Goal: Understand process/instructions: Learn about a topic

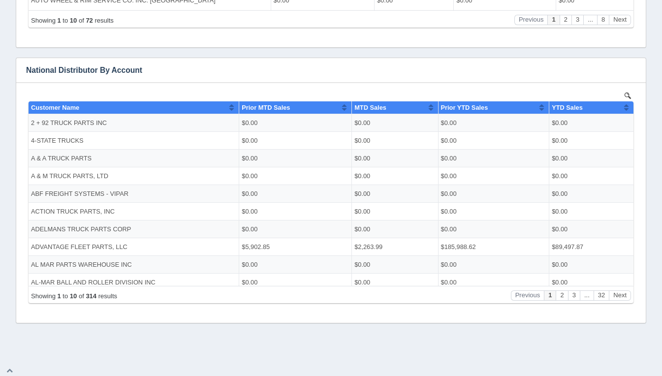
scroll to position [453, 0]
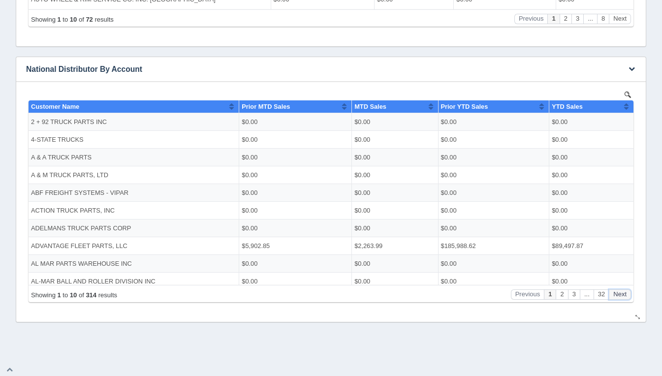
click at [627, 293] on button "Next" at bounding box center [620, 294] width 22 height 10
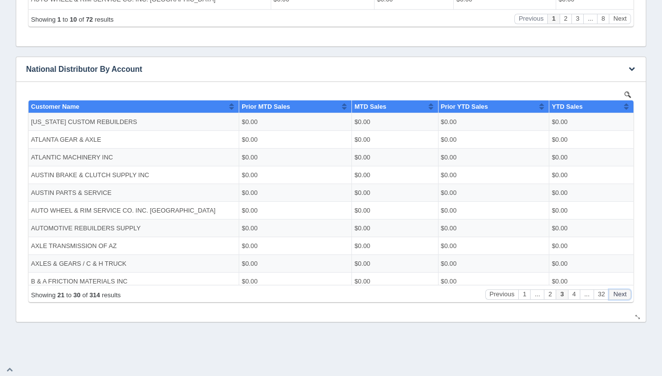
click at [627, 293] on button "Next" at bounding box center [620, 294] width 22 height 10
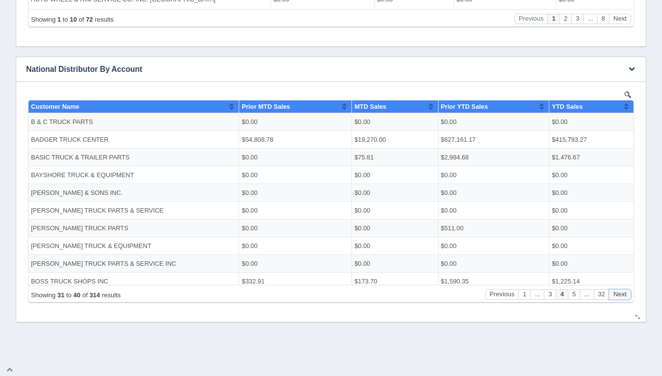
click at [627, 293] on button "Next" at bounding box center [620, 294] width 22 height 10
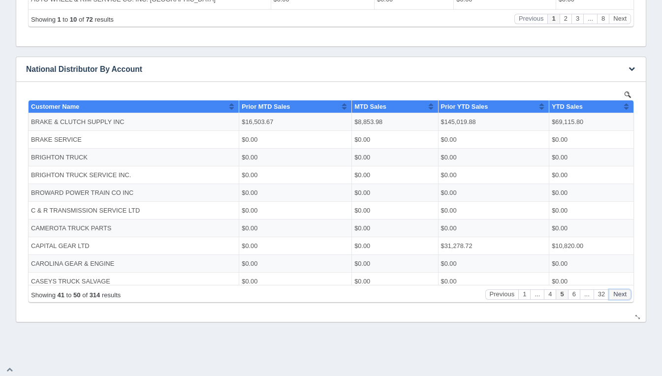
click at [627, 293] on button "Next" at bounding box center [620, 294] width 22 height 10
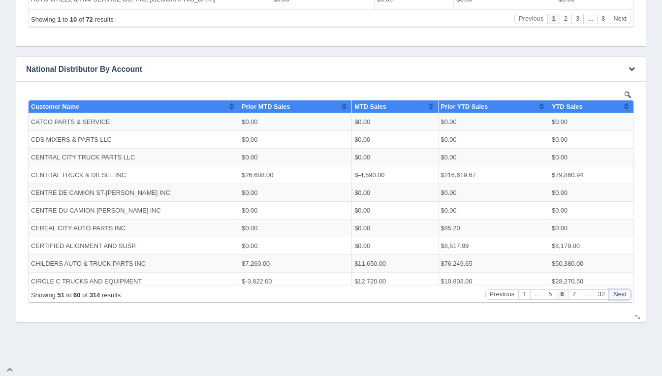
click at [627, 293] on button "Next" at bounding box center [620, 294] width 22 height 10
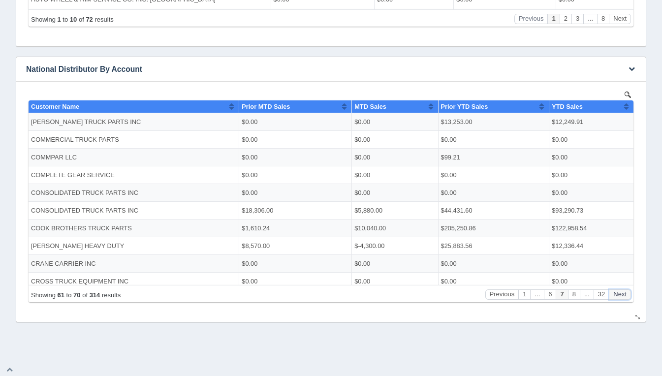
click at [627, 293] on button "Next" at bounding box center [620, 294] width 22 height 10
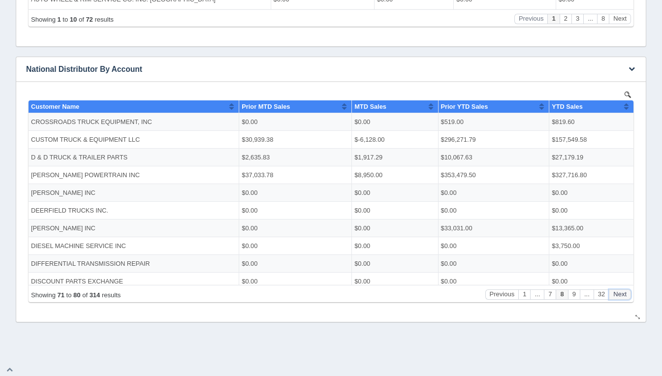
click at [627, 293] on button "Next" at bounding box center [620, 294] width 22 height 10
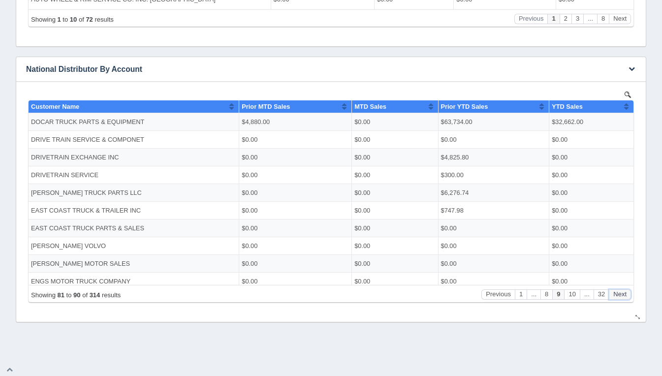
click at [627, 293] on button "Next" at bounding box center [620, 294] width 22 height 10
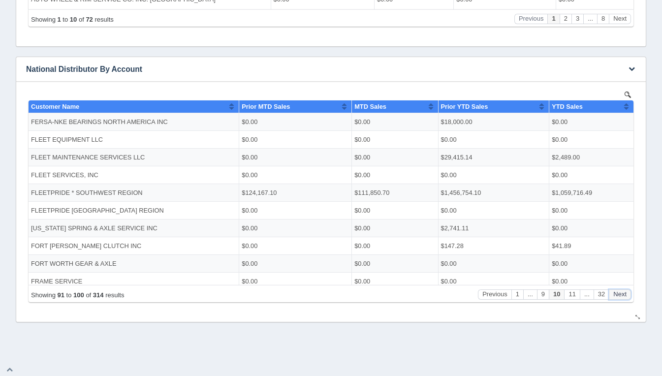
click at [627, 293] on button "Next" at bounding box center [620, 294] width 22 height 10
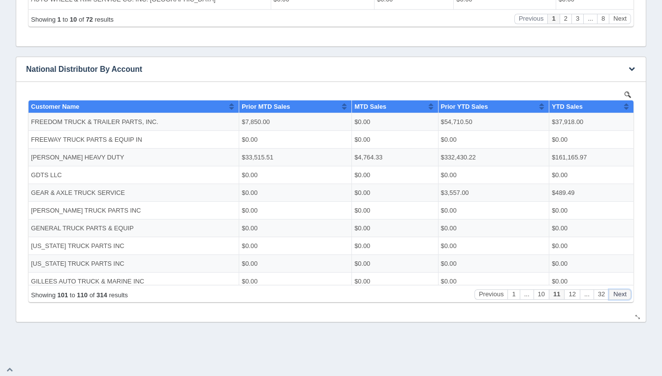
click at [627, 293] on button "Next" at bounding box center [620, 294] width 22 height 10
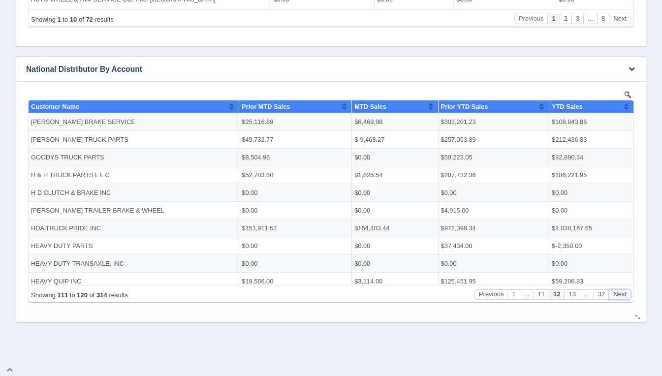
click at [627, 293] on button "Next" at bounding box center [620, 294] width 22 height 10
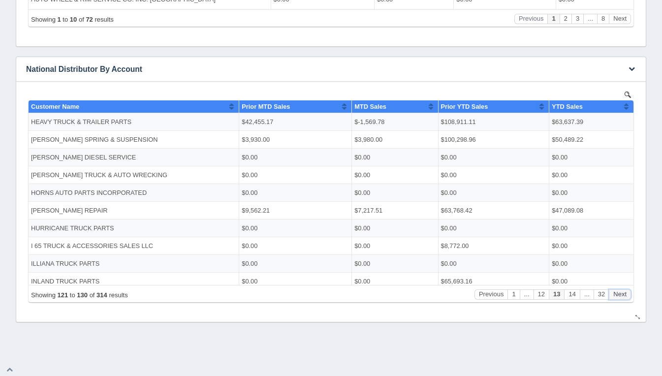
click at [627, 293] on button "Next" at bounding box center [620, 294] width 22 height 10
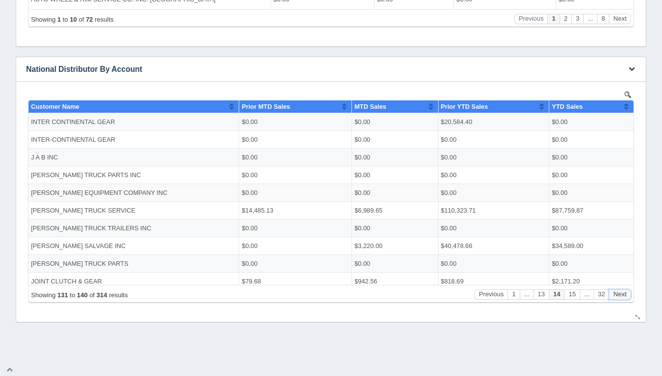
click at [627, 293] on button "Next" at bounding box center [620, 294] width 22 height 10
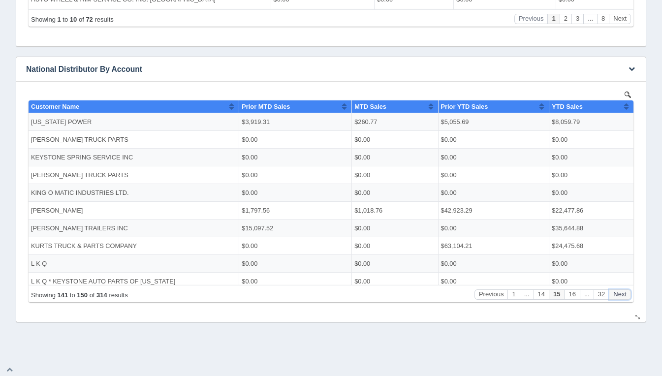
click at [627, 293] on button "Next" at bounding box center [620, 294] width 22 height 10
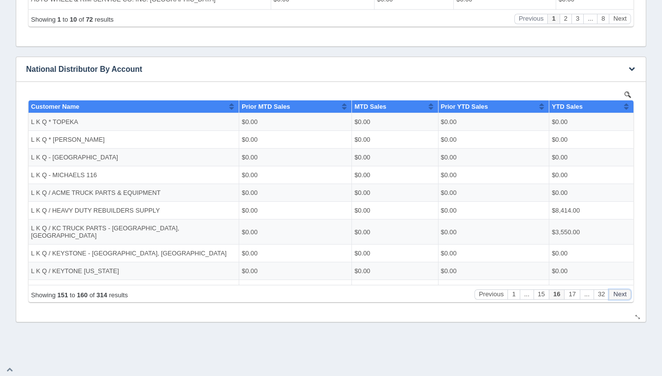
click at [627, 293] on button "Next" at bounding box center [620, 294] width 22 height 10
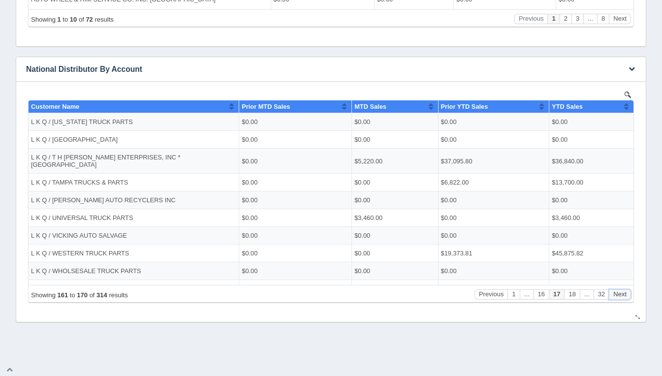
click at [627, 293] on button "Next" at bounding box center [620, 294] width 22 height 10
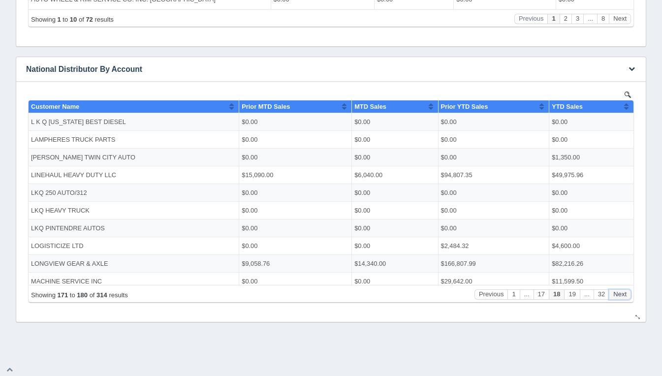
click at [627, 293] on button "Next" at bounding box center [620, 294] width 22 height 10
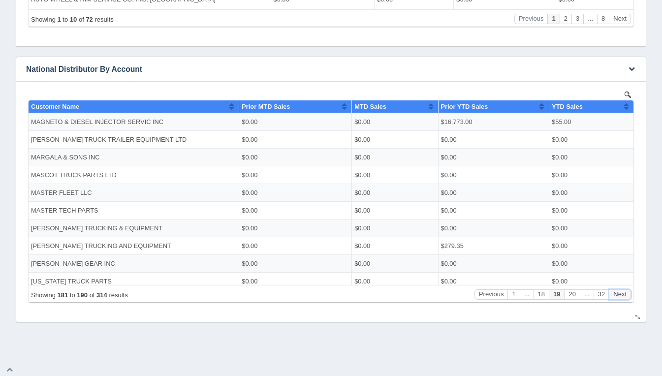
click at [627, 293] on button "Next" at bounding box center [620, 294] width 22 height 10
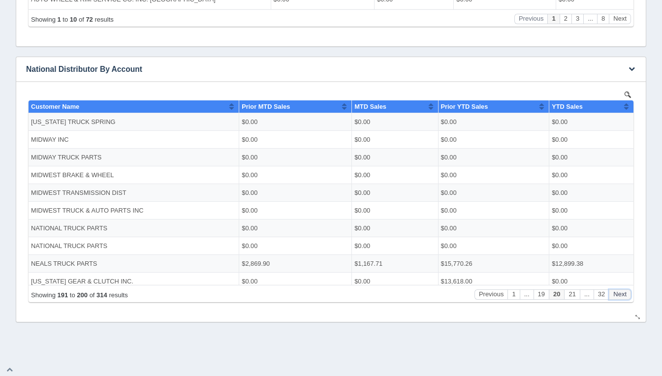
click at [627, 293] on button "Next" at bounding box center [620, 294] width 22 height 10
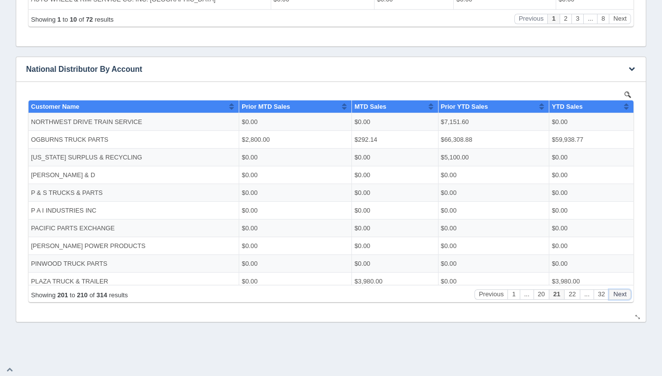
click at [627, 293] on button "Next" at bounding box center [620, 294] width 22 height 10
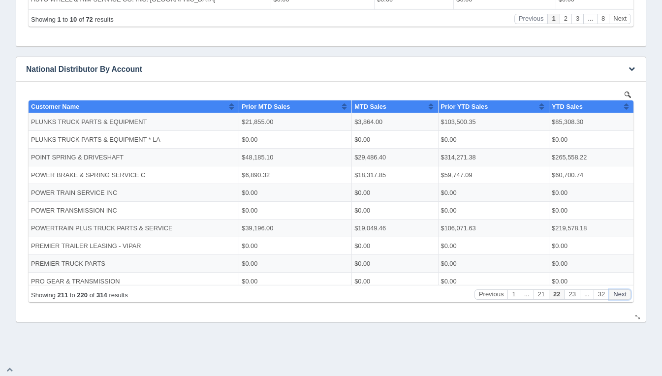
click at [627, 293] on button "Next" at bounding box center [620, 294] width 22 height 10
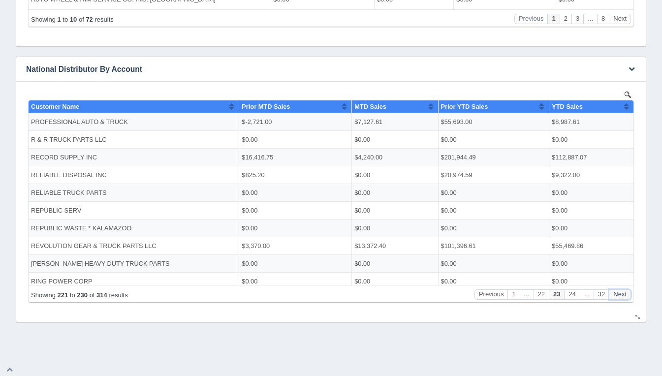
click at [627, 293] on button "Next" at bounding box center [620, 294] width 22 height 10
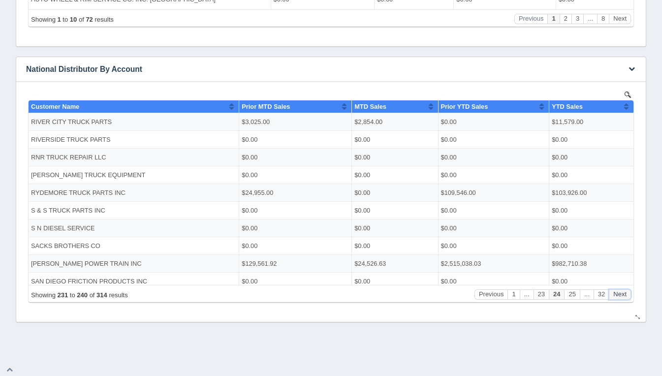
click at [627, 293] on button "Next" at bounding box center [620, 294] width 22 height 10
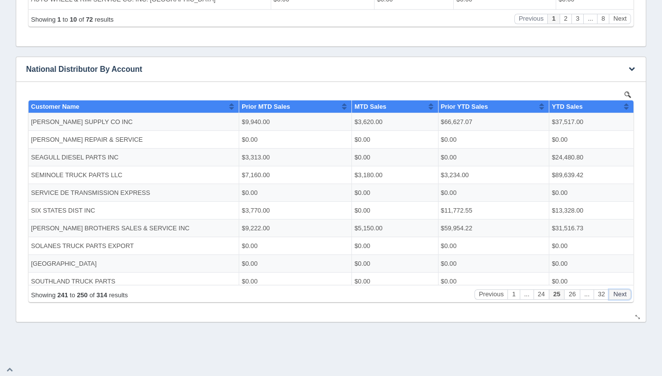
click at [627, 293] on button "Next" at bounding box center [620, 294] width 22 height 10
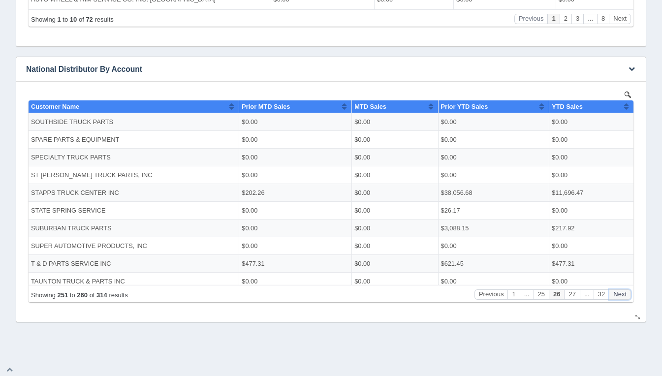
click at [627, 293] on button "Next" at bounding box center [620, 294] width 22 height 10
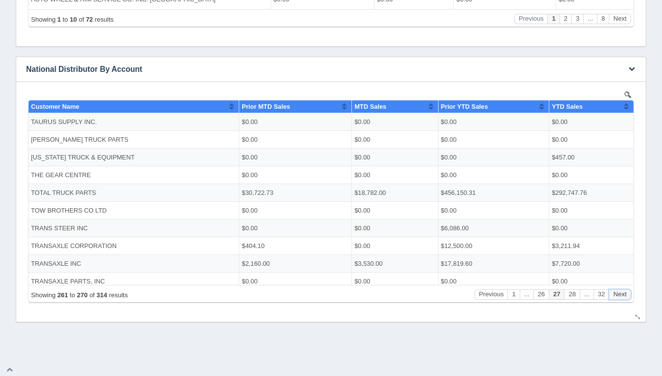
click at [627, 293] on button "Next" at bounding box center [620, 294] width 22 height 10
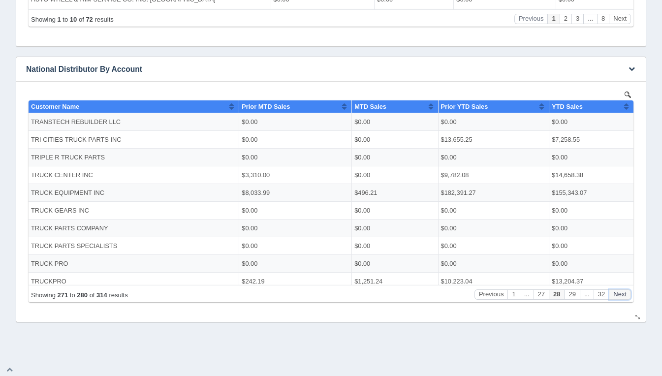
click at [627, 293] on button "Next" at bounding box center [620, 294] width 22 height 10
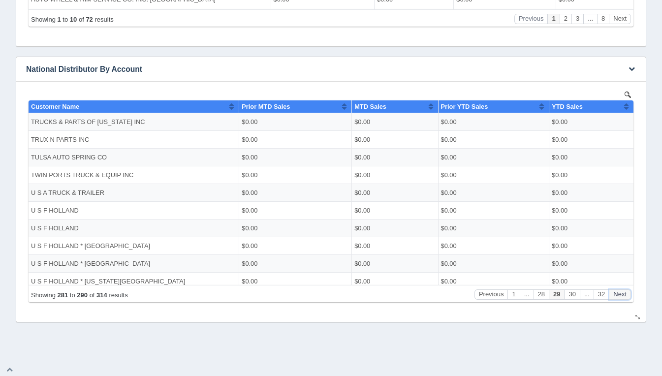
click at [627, 293] on button "Next" at bounding box center [620, 294] width 22 height 10
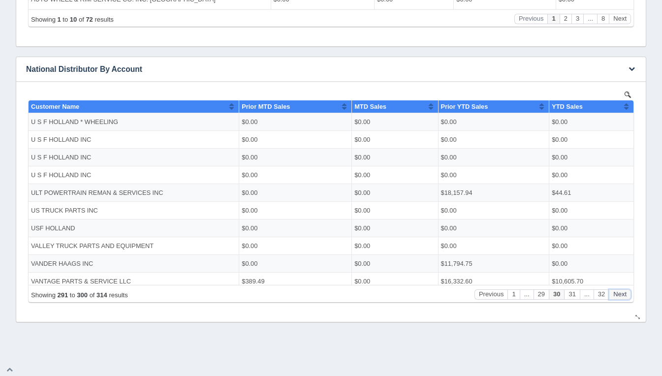
click at [627, 293] on button "Next" at bounding box center [620, 294] width 22 height 10
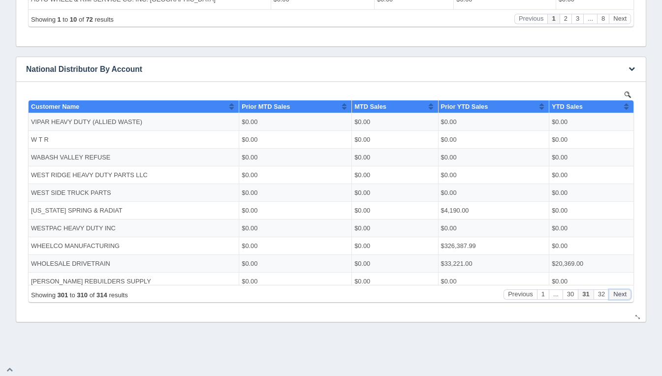
click at [627, 293] on button "Next" at bounding box center [620, 294] width 22 height 10
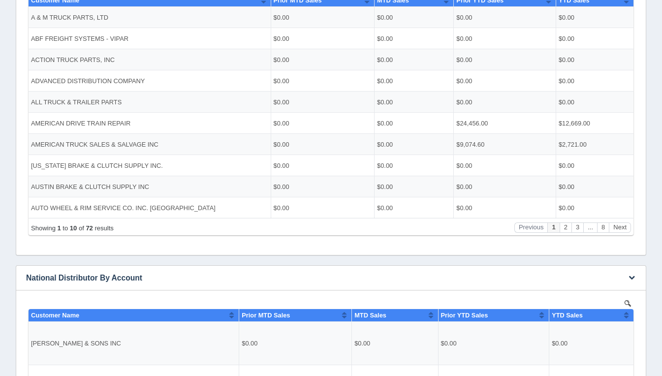
scroll to position [244, 0]
click at [617, 226] on button "Next" at bounding box center [620, 228] width 22 height 10
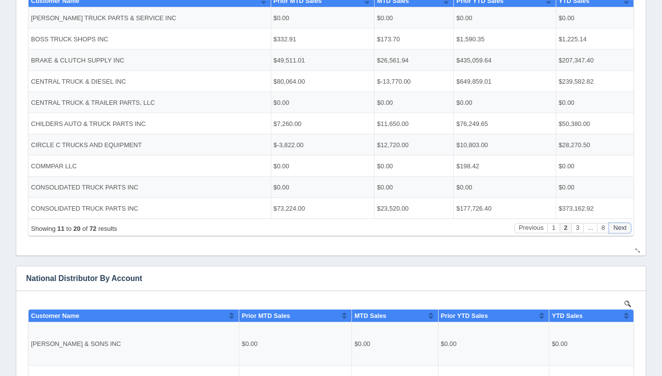
click at [617, 226] on button "Next" at bounding box center [620, 228] width 22 height 10
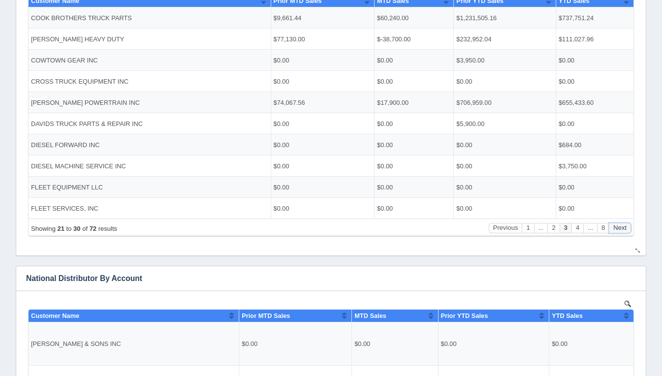
click at [617, 226] on button "Next" at bounding box center [620, 228] width 22 height 10
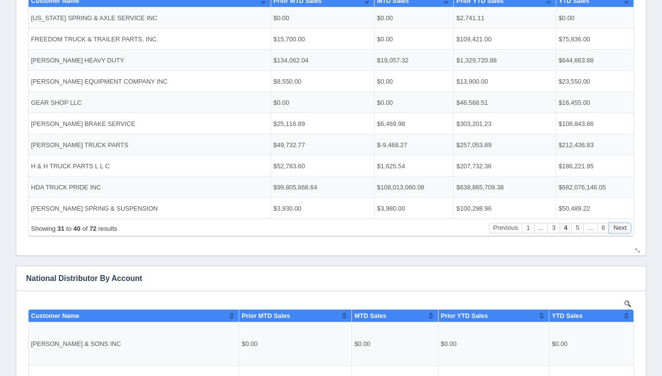
click at [617, 226] on button "Next" at bounding box center [620, 228] width 22 height 10
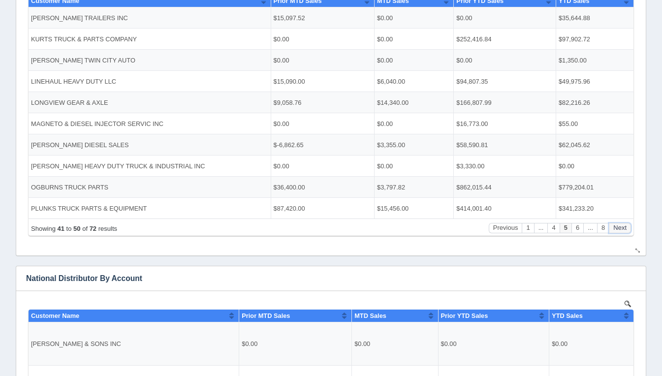
click at [617, 226] on button "Next" at bounding box center [620, 228] width 22 height 10
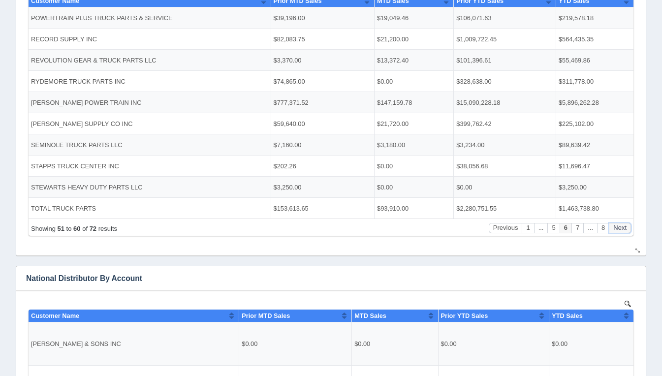
click at [617, 226] on button "Next" at bounding box center [620, 228] width 22 height 10
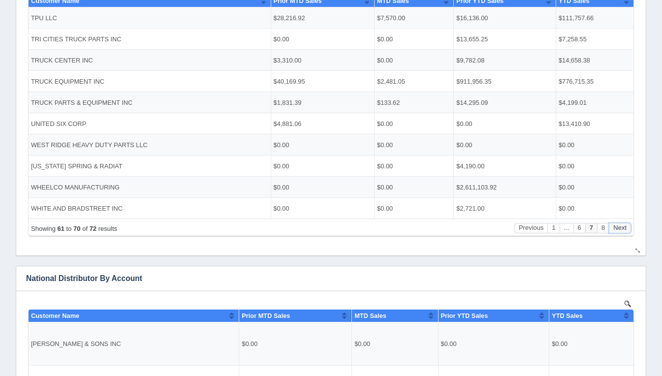
click at [617, 226] on button "Next" at bounding box center [620, 228] width 22 height 10
